Goal: Find contact information: Obtain details needed to contact an individual or organization

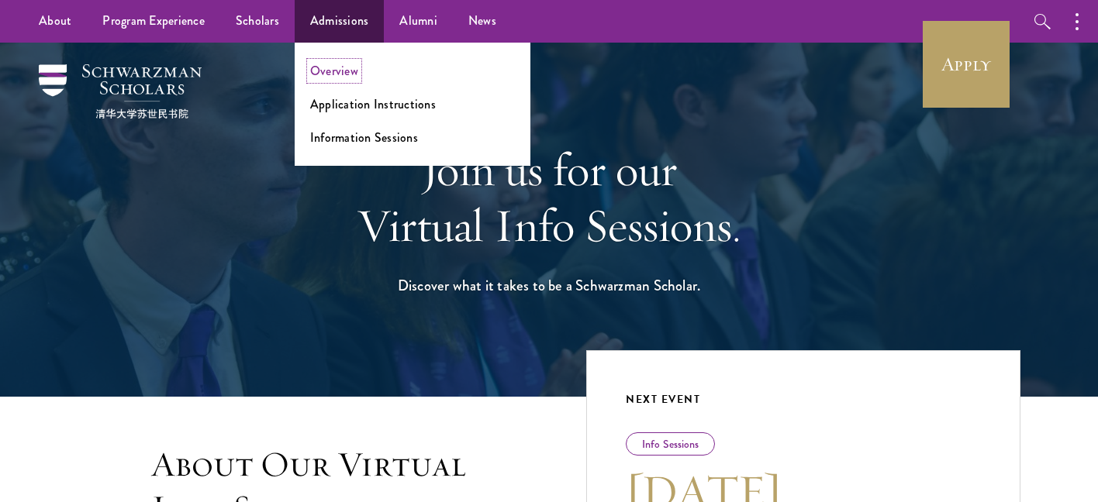
click at [331, 73] on link "Overview" at bounding box center [334, 71] width 48 height 18
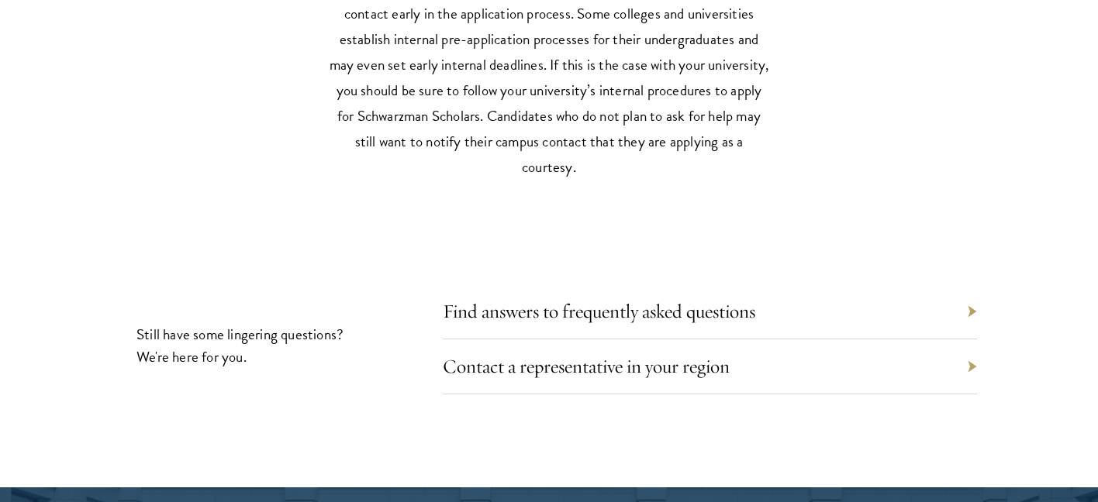
scroll to position [7310, 0]
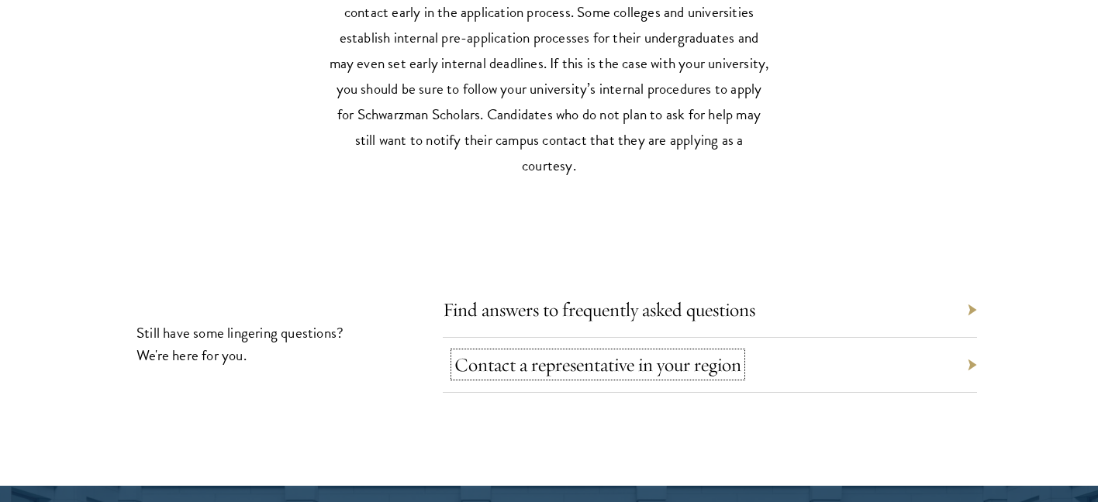
click at [609, 353] on link "Contact a representative in your region" at bounding box center [597, 365] width 287 height 24
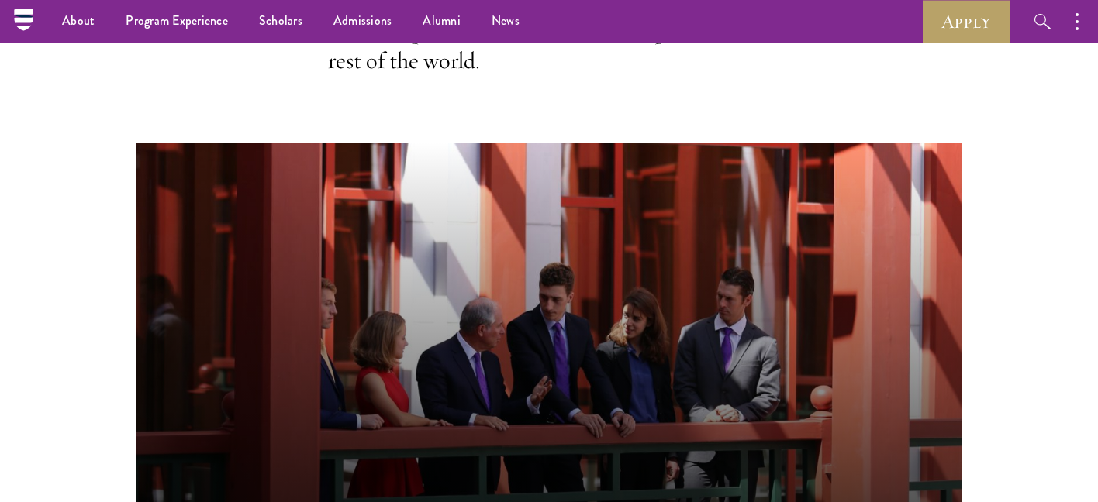
scroll to position [0, 0]
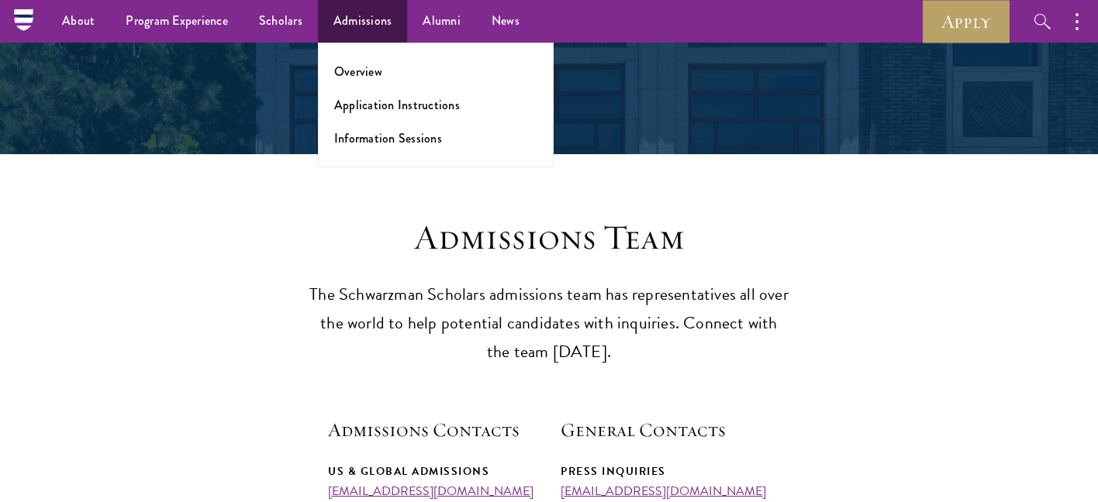
scroll to position [34, 0]
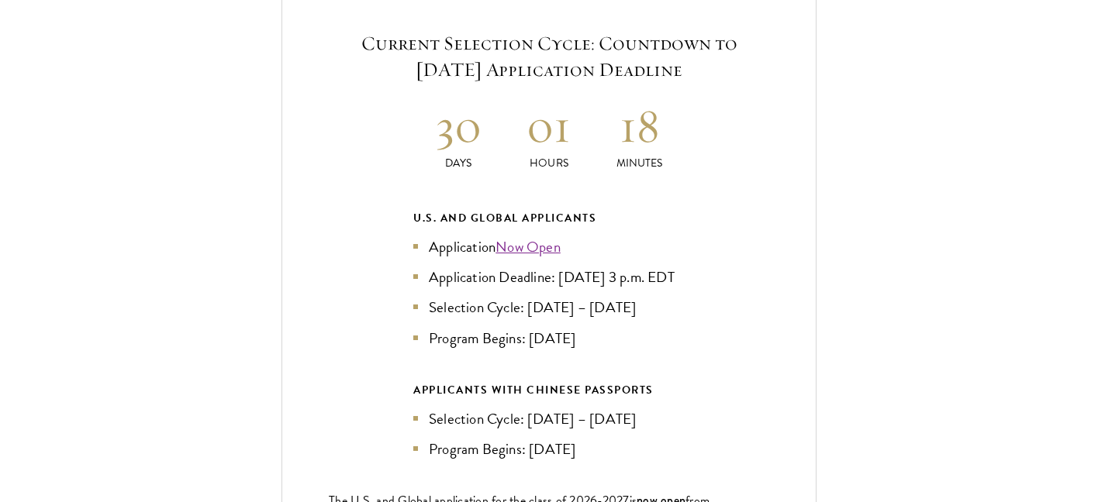
scroll to position [3368, 0]
